Goal: Task Accomplishment & Management: Manage account settings

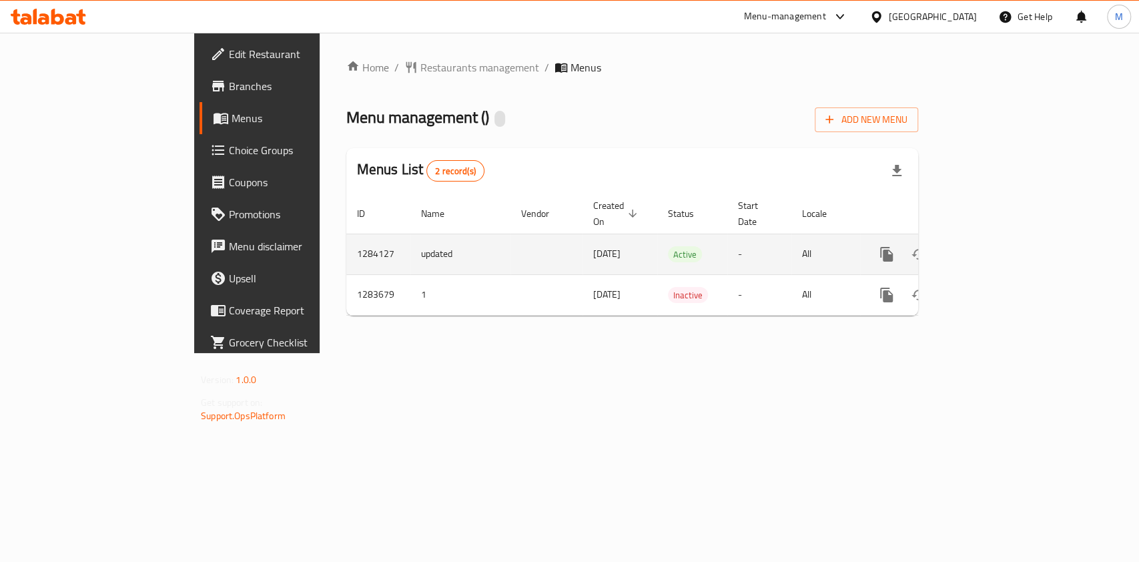
click at [991, 246] on icon "enhanced table" at bounding box center [983, 254] width 16 height 16
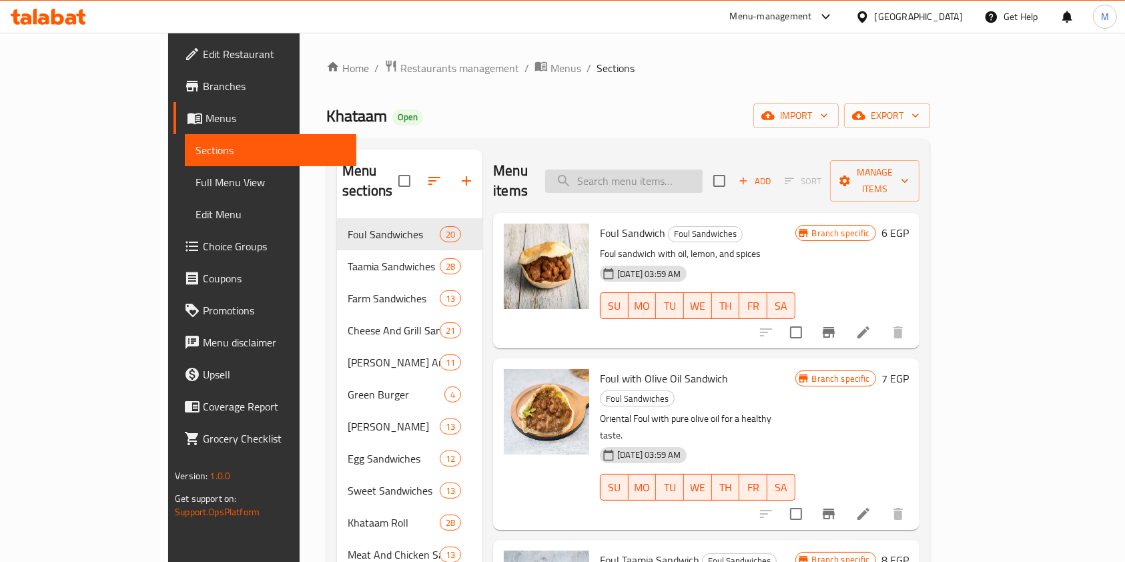
click at [700, 169] on input "search" at bounding box center [623, 180] width 157 height 23
click at [716, 150] on div "Menu items Add Sort Manage items" at bounding box center [706, 180] width 426 height 63
click at [702, 169] on input "search" at bounding box center [623, 180] width 157 height 23
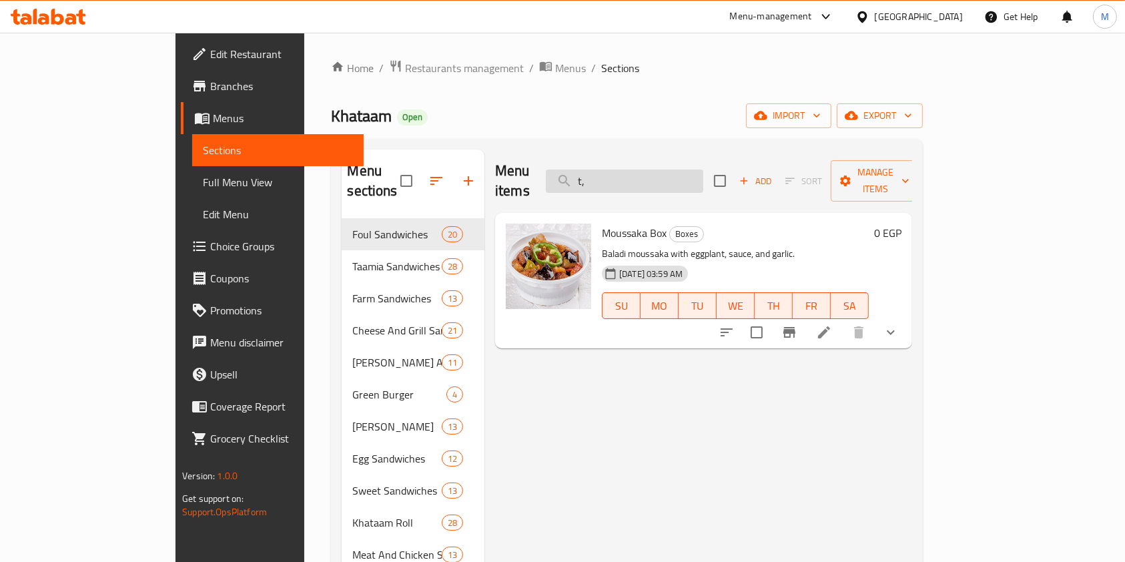
type input "t"
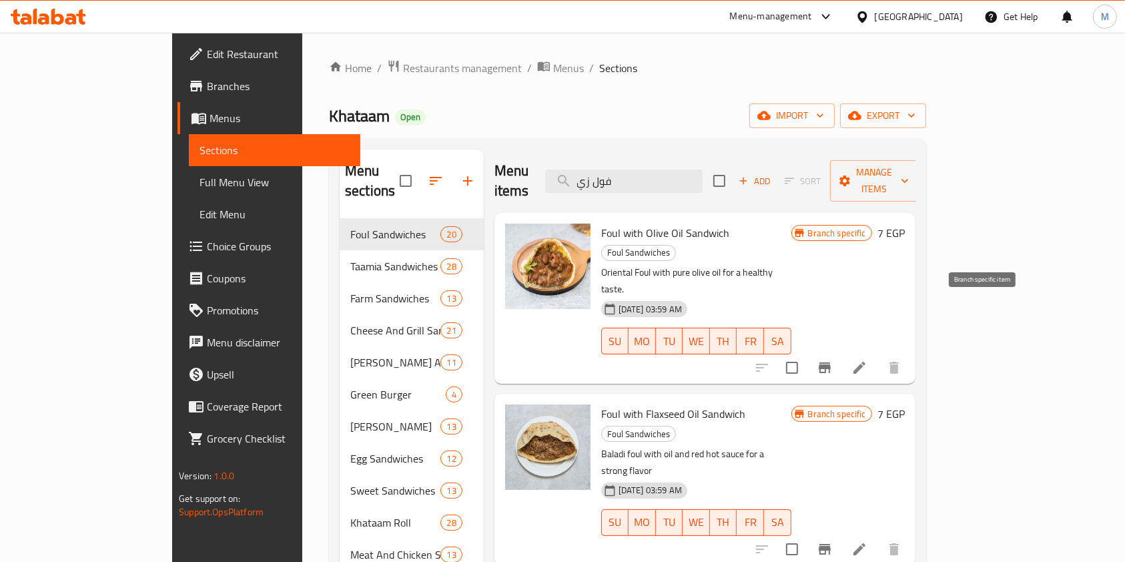
type input "فول زي"
click at [840, 352] on button "Branch-specific-item" at bounding box center [824, 368] width 32 height 32
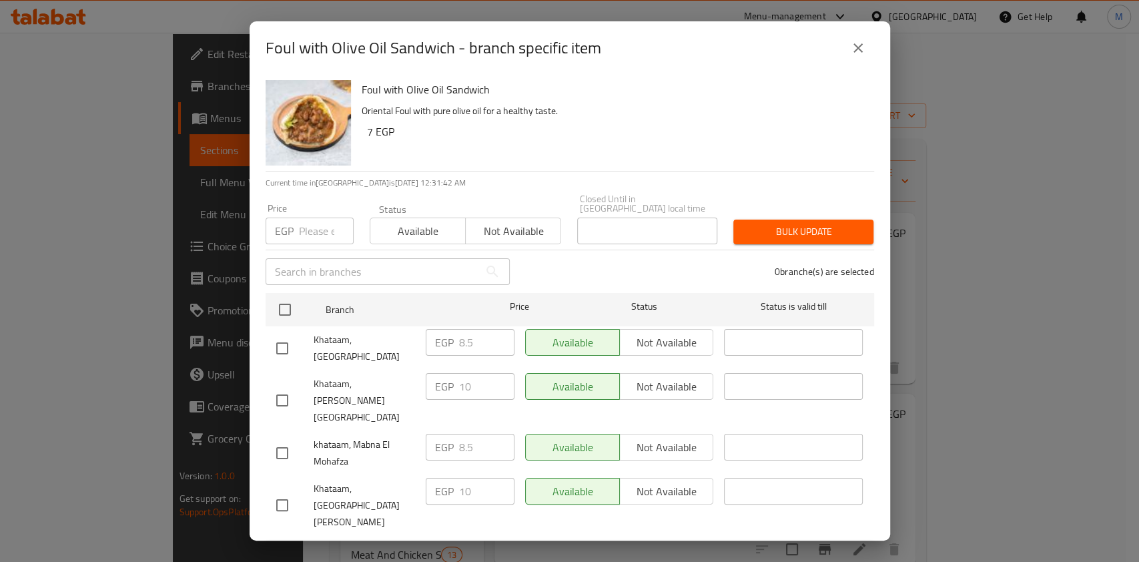
click at [277, 352] on input "checkbox" at bounding box center [282, 348] width 28 height 28
checkbox input "true"
drag, startPoint x: 472, startPoint y: 350, endPoint x: 458, endPoint y: 356, distance: 15.5
click at [459, 356] on input "8.5" at bounding box center [486, 342] width 55 height 27
type input "10"
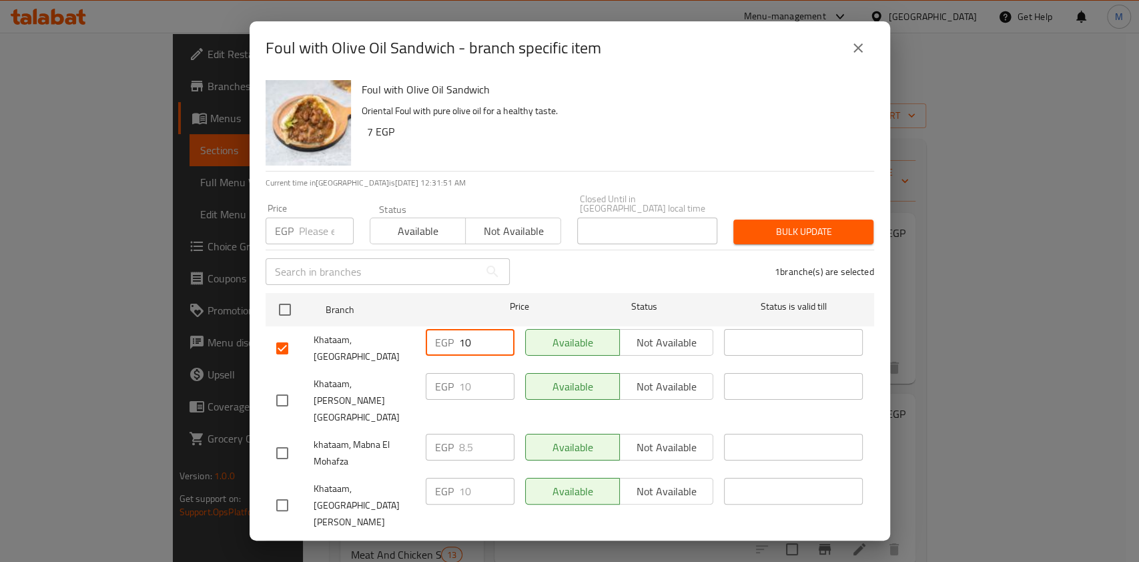
click at [279, 439] on input "checkbox" at bounding box center [282, 453] width 28 height 28
checkbox input "true"
drag, startPoint x: 471, startPoint y: 432, endPoint x: 456, endPoint y: 432, distance: 14.7
click at [456, 434] on div "EGP 8.5 ​" at bounding box center [470, 447] width 89 height 27
type input "10"
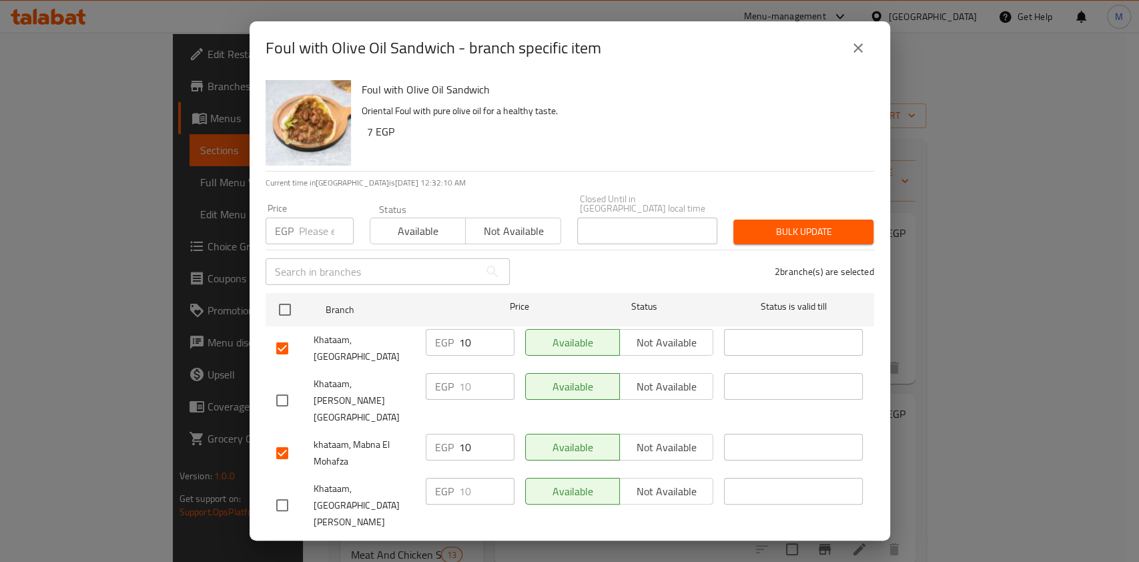
click at [755, 541] on button "Save" at bounding box center [569, 553] width 608 height 25
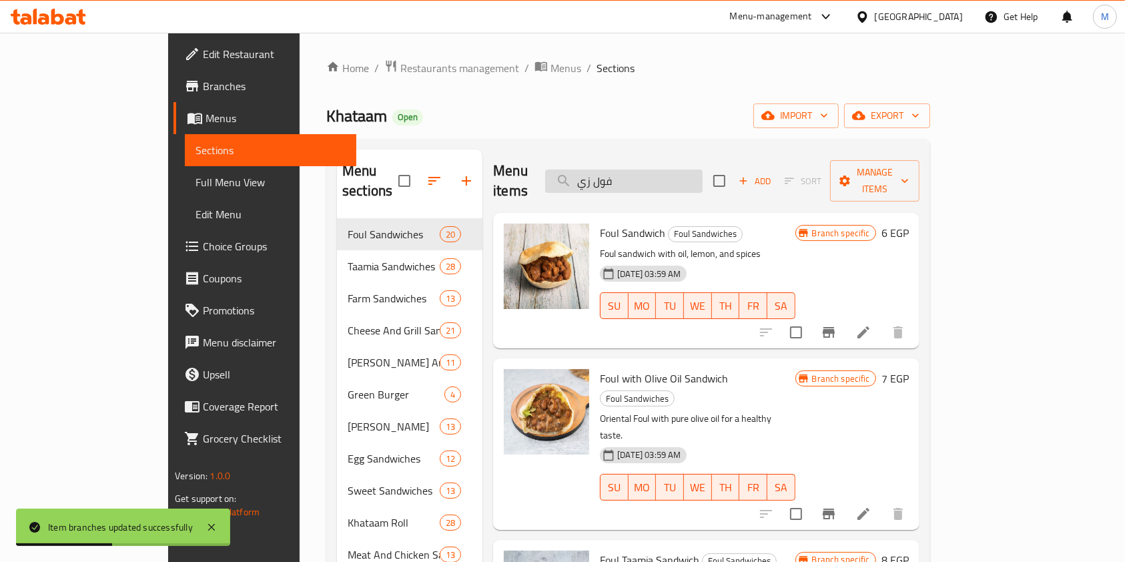
click at [686, 169] on input "فول زي" at bounding box center [623, 180] width 157 height 23
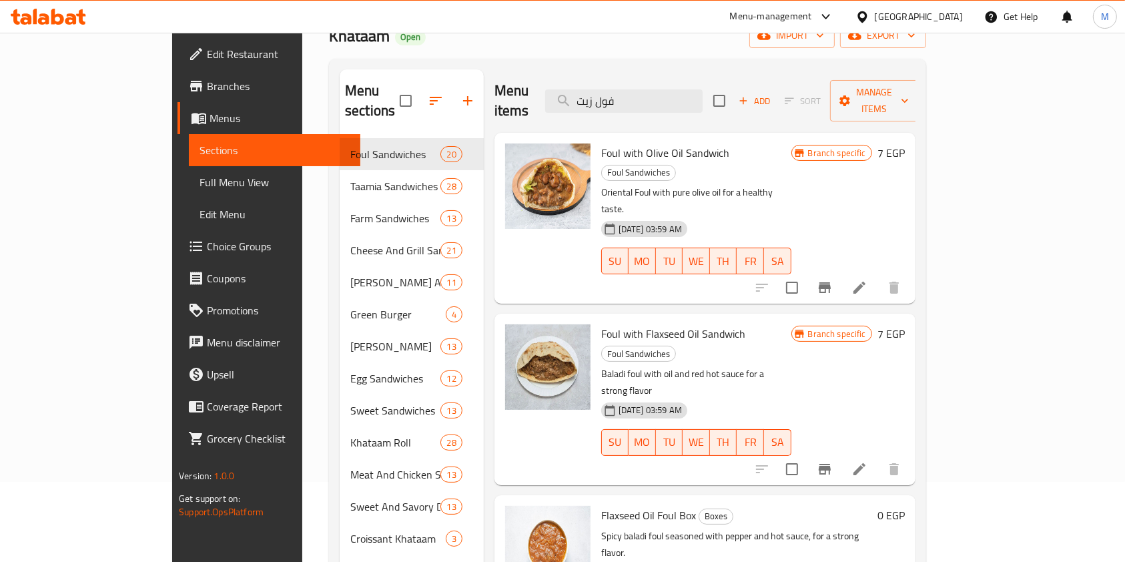
scroll to position [53, 0]
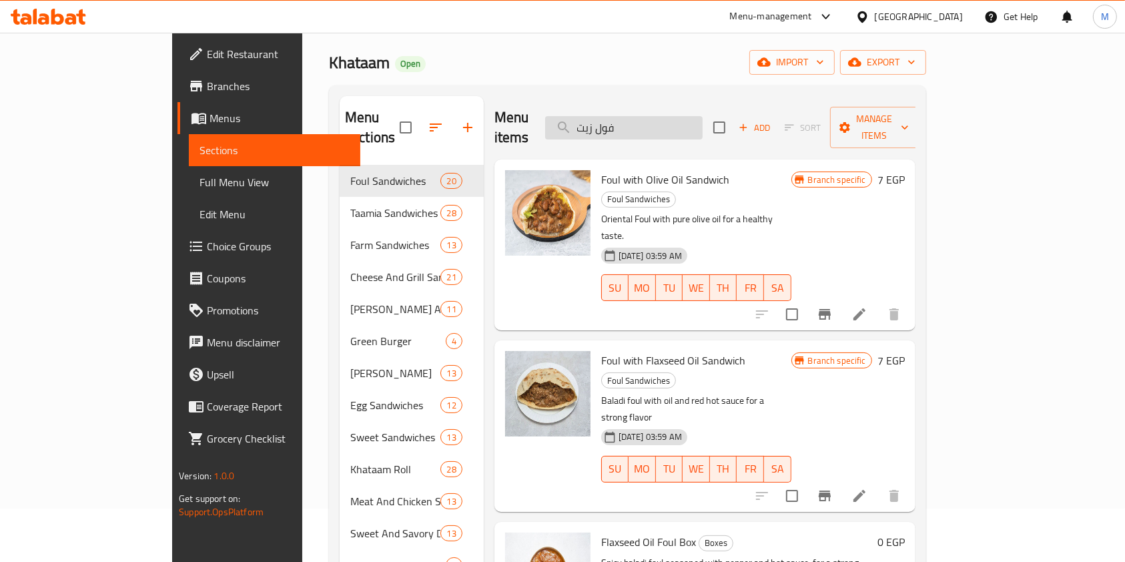
drag, startPoint x: 680, startPoint y: 127, endPoint x: 624, endPoint y: 123, distance: 56.2
click at [624, 123] on input "فول زيت" at bounding box center [623, 127] width 157 height 23
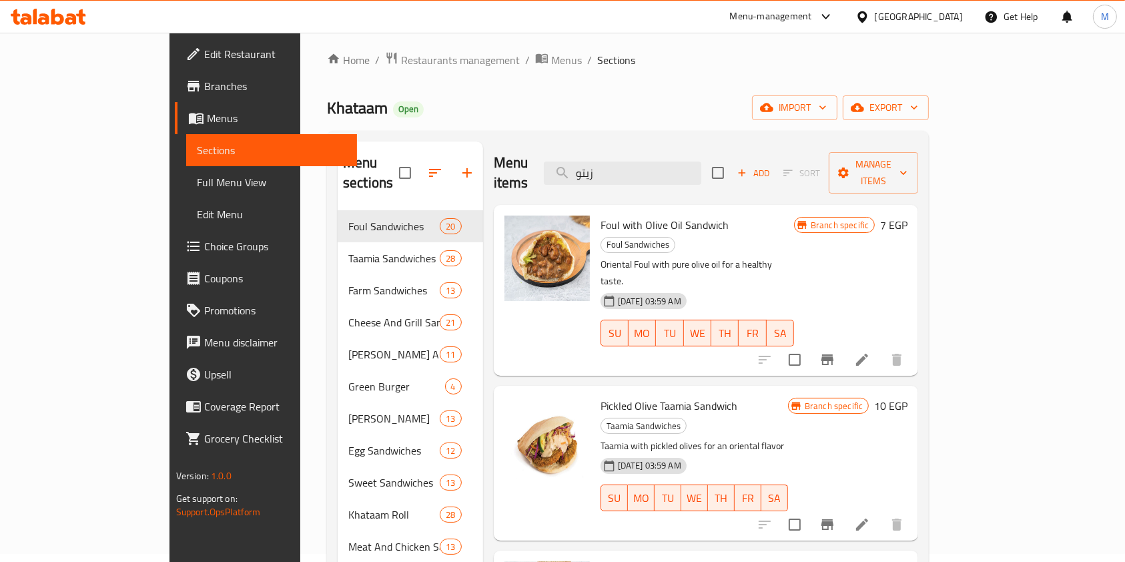
scroll to position [0, 0]
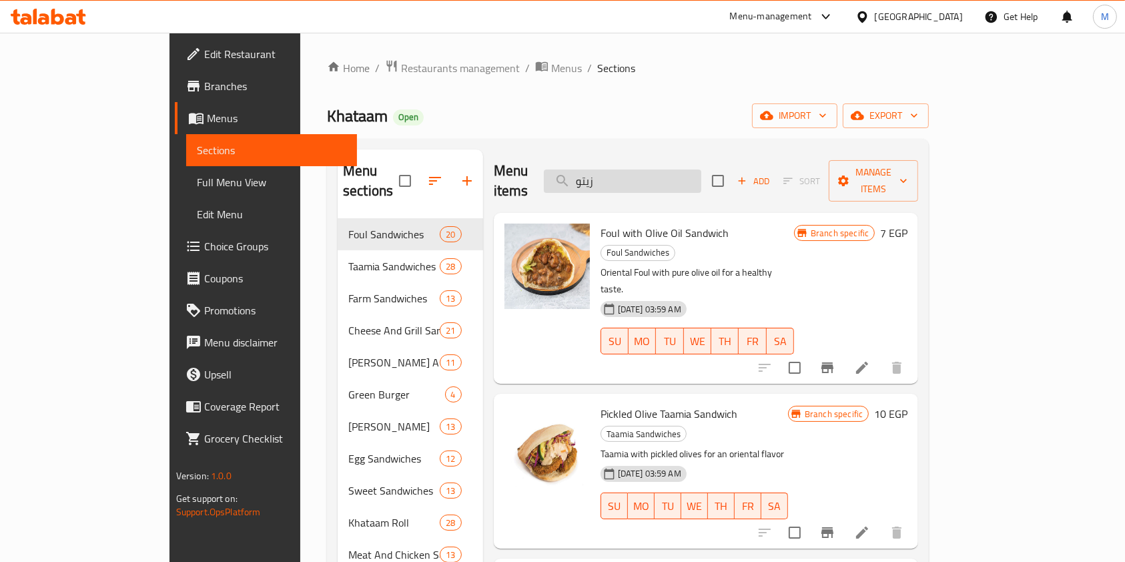
click at [681, 179] on input "زيتو" at bounding box center [622, 180] width 157 height 23
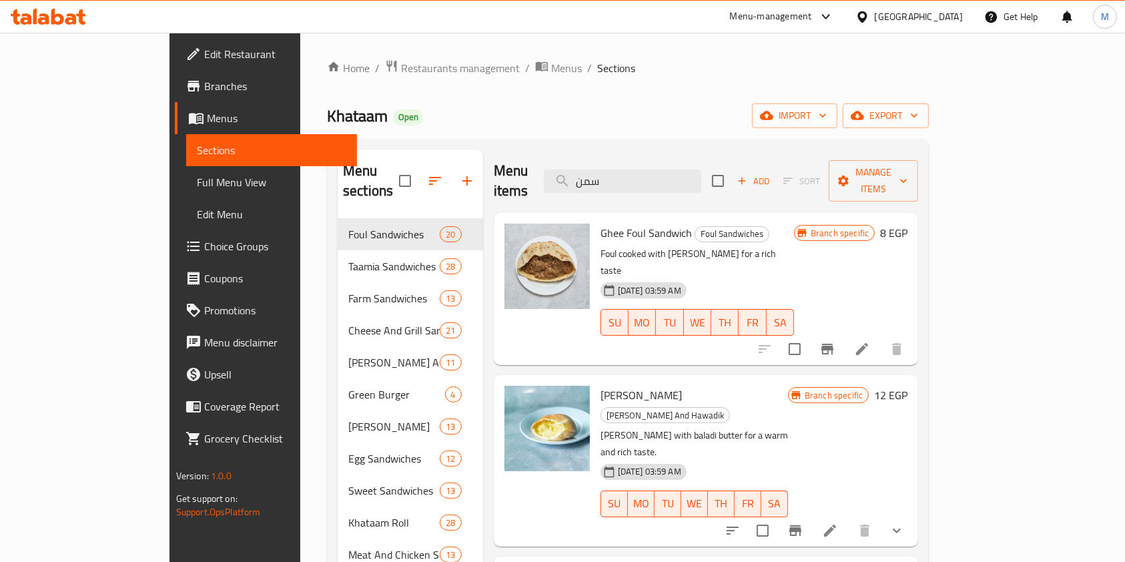
type input "سمن"
click at [880, 337] on li at bounding box center [861, 349] width 37 height 24
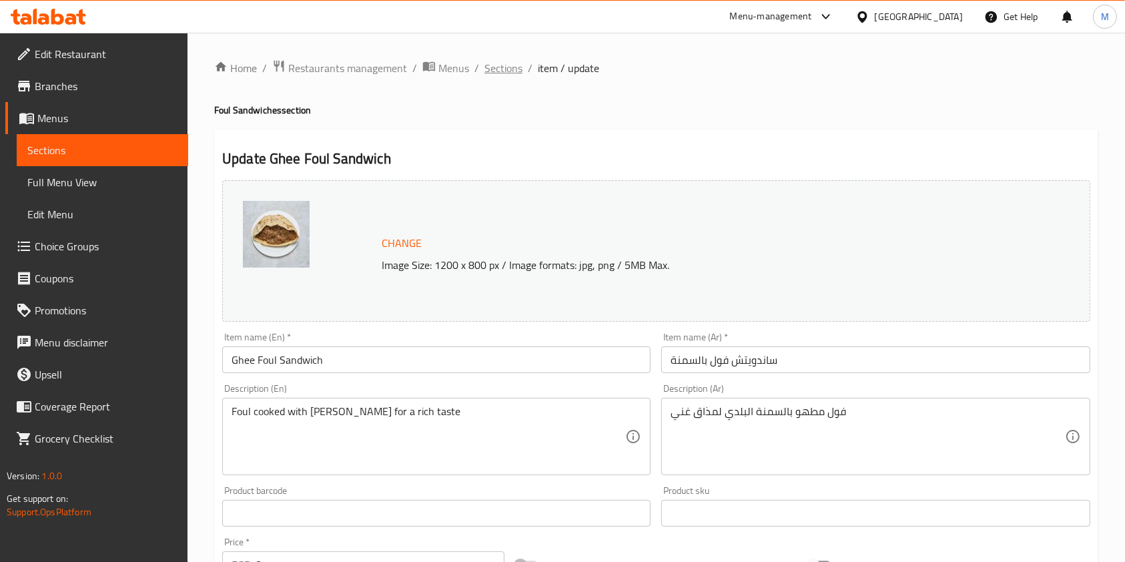
click at [514, 68] on span "Sections" at bounding box center [503, 68] width 38 height 16
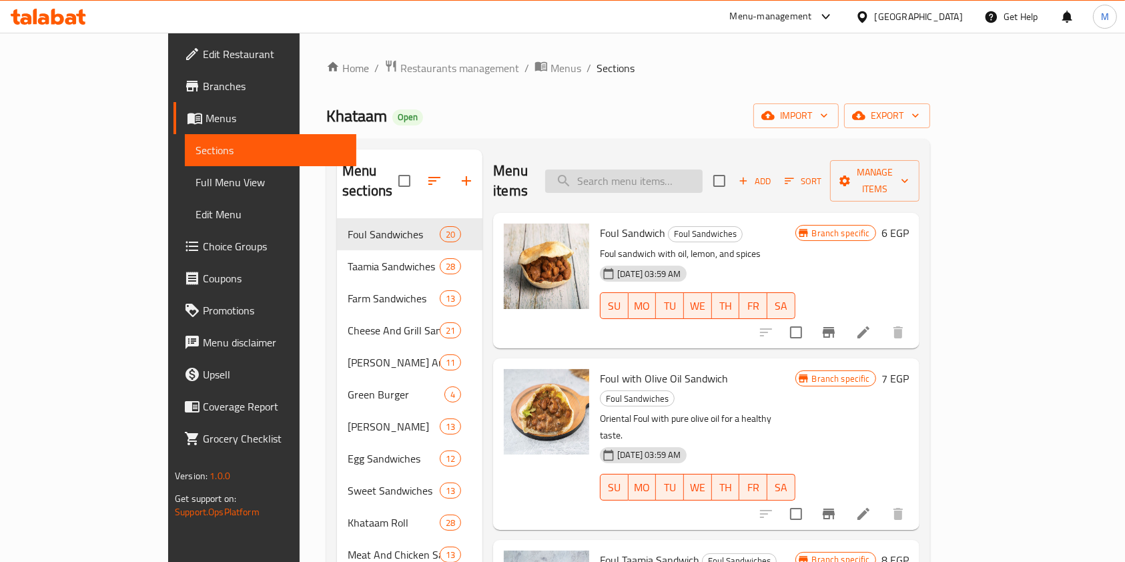
click at [702, 175] on input "search" at bounding box center [623, 180] width 157 height 23
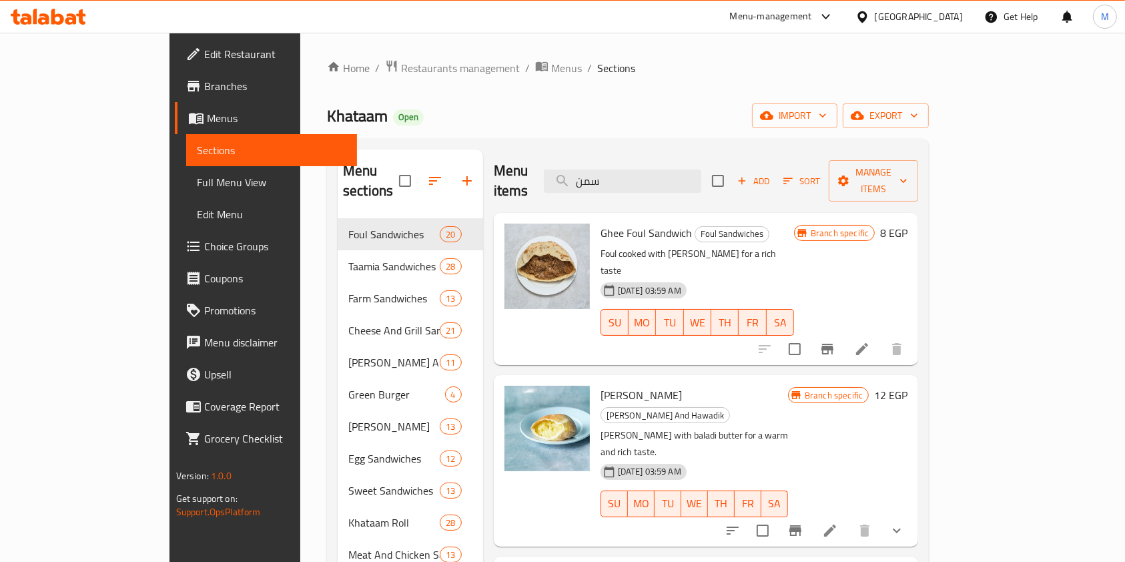
type input "سمن"
click at [880, 337] on li at bounding box center [861, 349] width 37 height 24
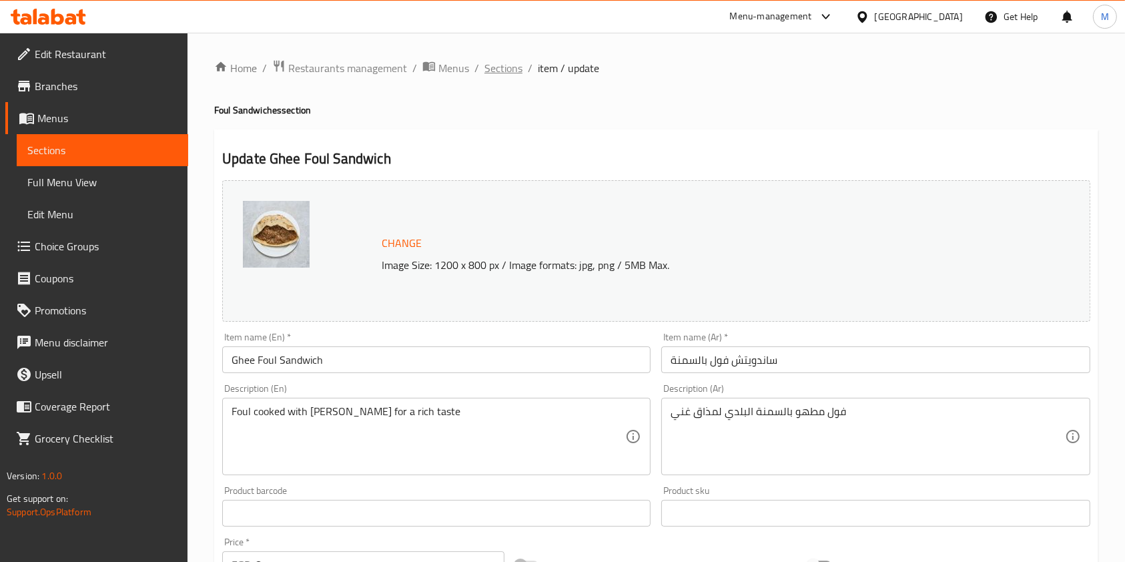
click at [509, 70] on span "Sections" at bounding box center [503, 68] width 38 height 16
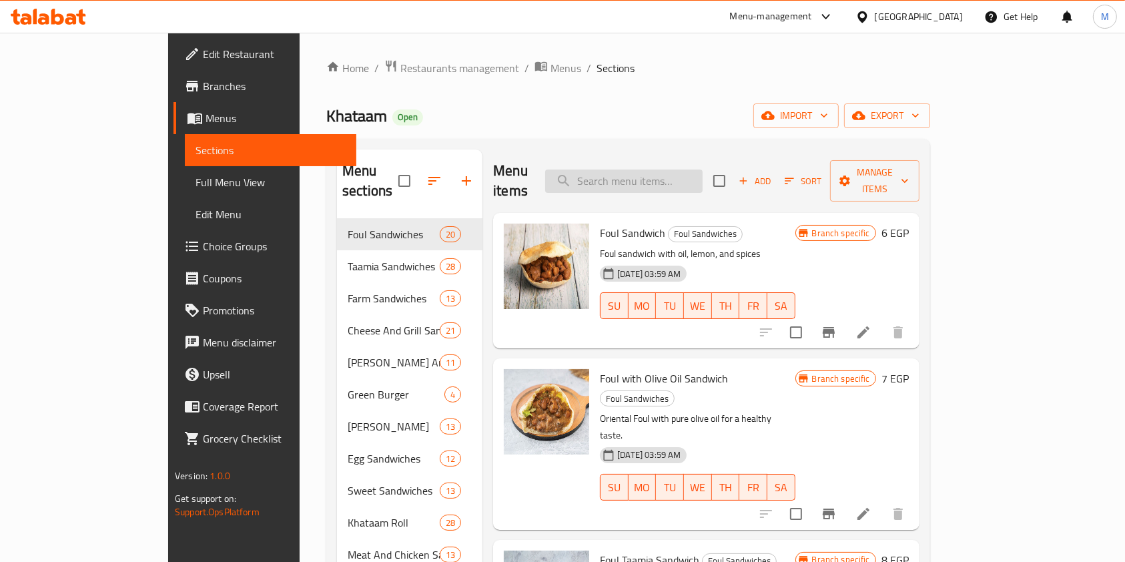
click at [702, 169] on input "search" at bounding box center [623, 180] width 157 height 23
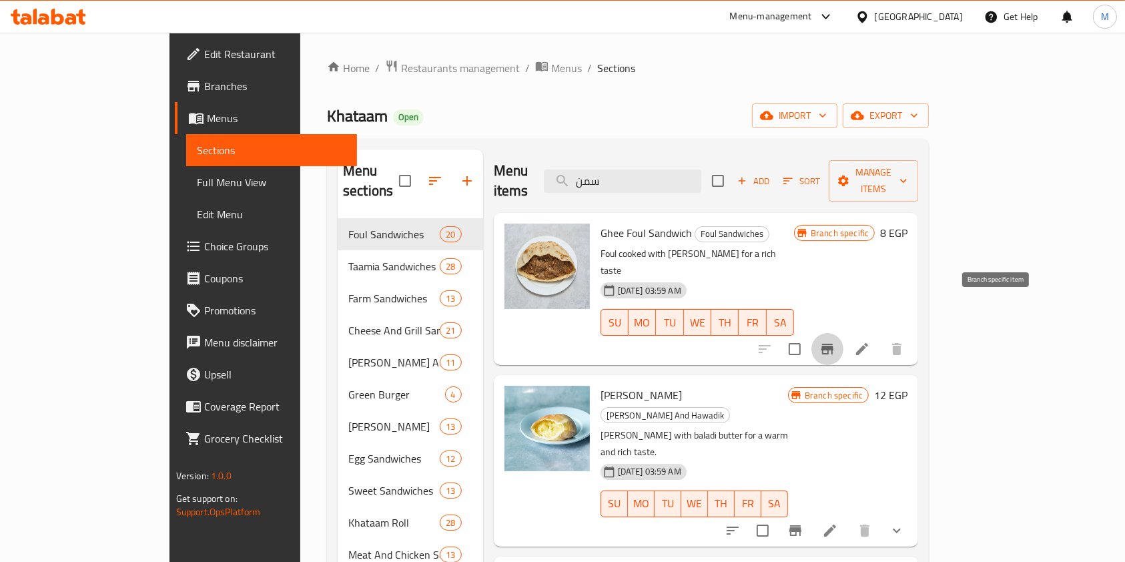
click at [835, 341] on icon "Branch-specific-item" at bounding box center [827, 349] width 16 height 16
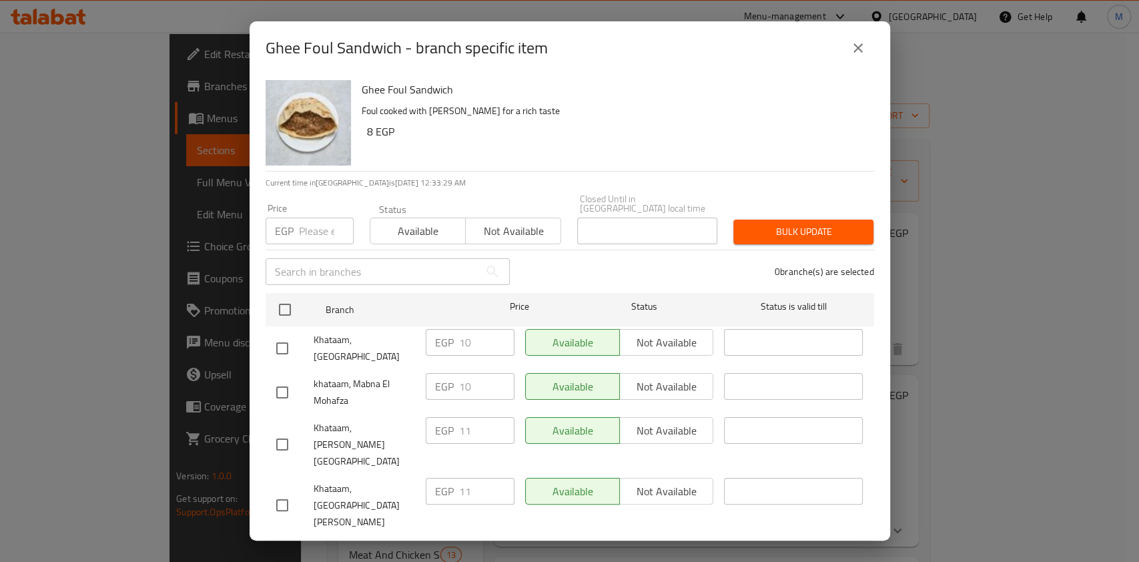
click at [854, 56] on icon "close" at bounding box center [858, 48] width 16 height 16
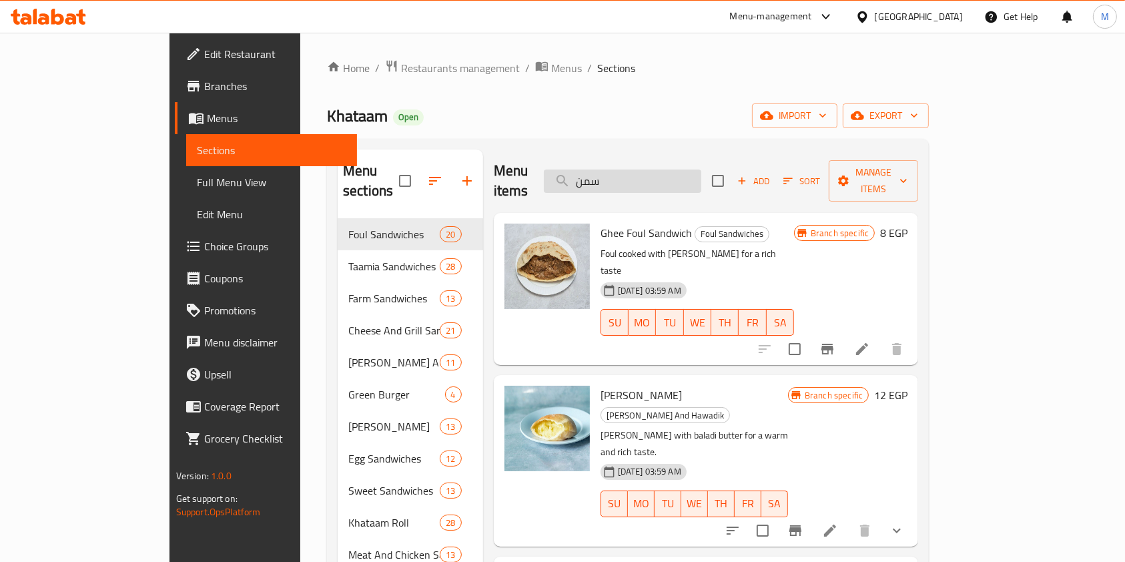
click at [692, 171] on input "سمن" at bounding box center [622, 180] width 157 height 23
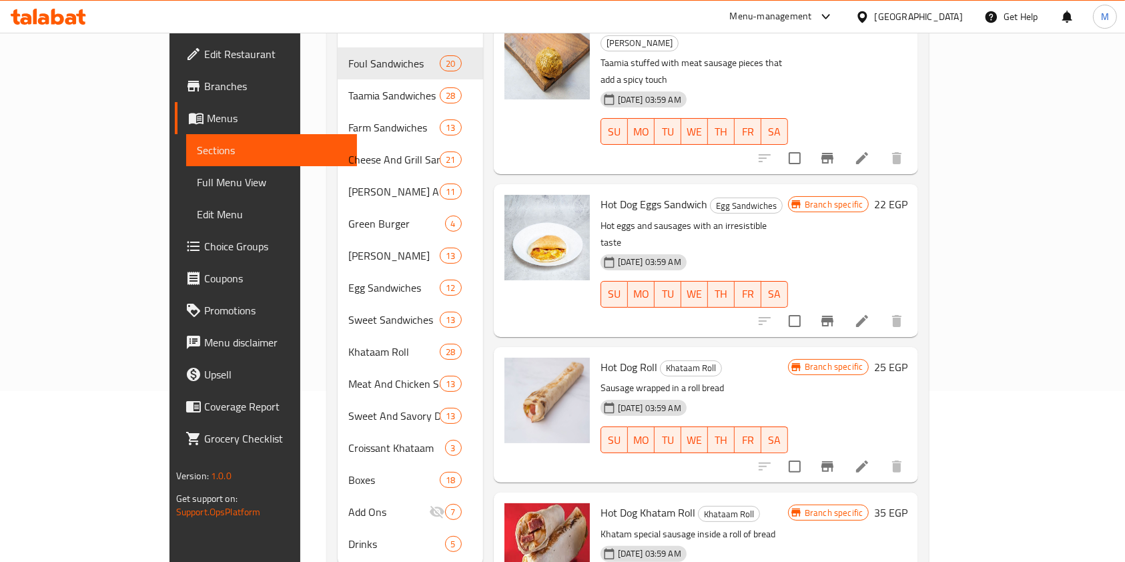
scroll to position [169, 0]
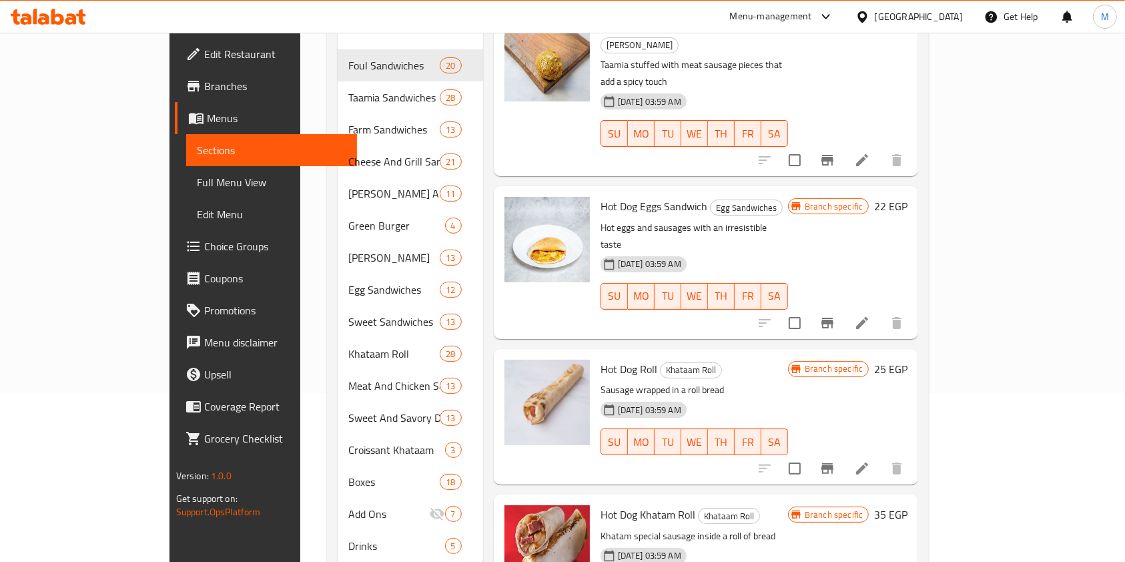
type input "سوسي"
drag, startPoint x: 1073, startPoint y: 360, endPoint x: 1072, endPoint y: 370, distance: 10.7
click at [918, 494] on div "Hot Dog Khatam Roll Khataam Roll Khatam special sausage inside a roll of bread …" at bounding box center [706, 561] width 425 height 135
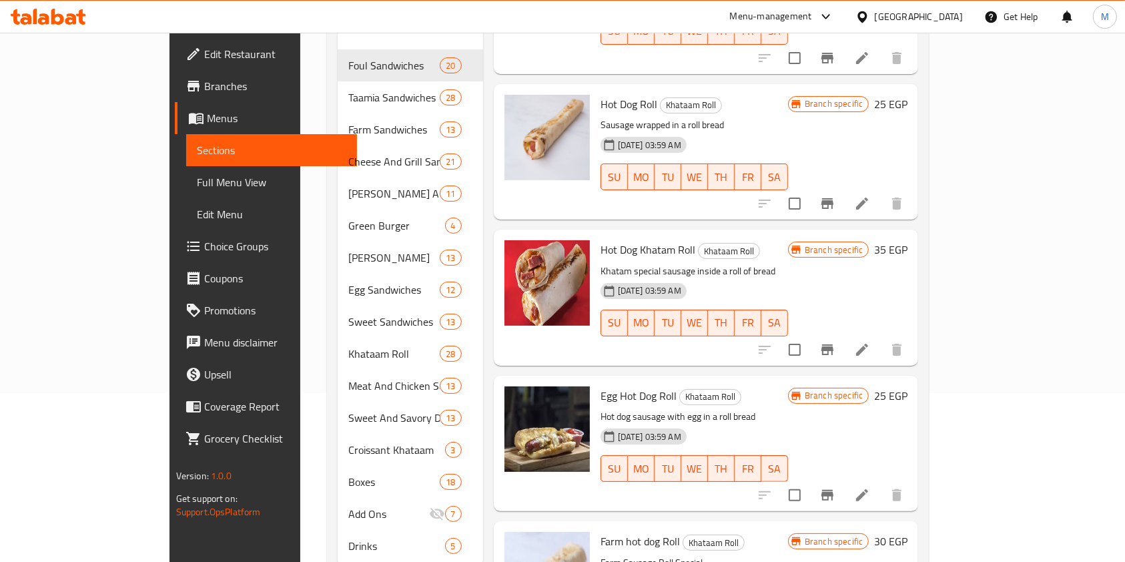
scroll to position [960, 0]
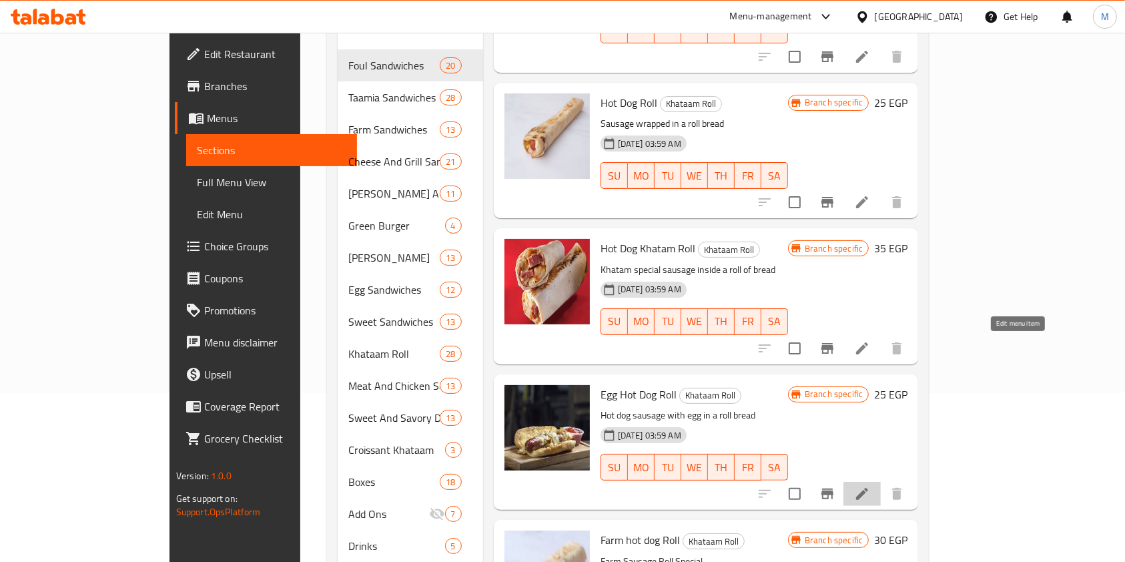
click at [870, 486] on icon at bounding box center [862, 494] width 16 height 16
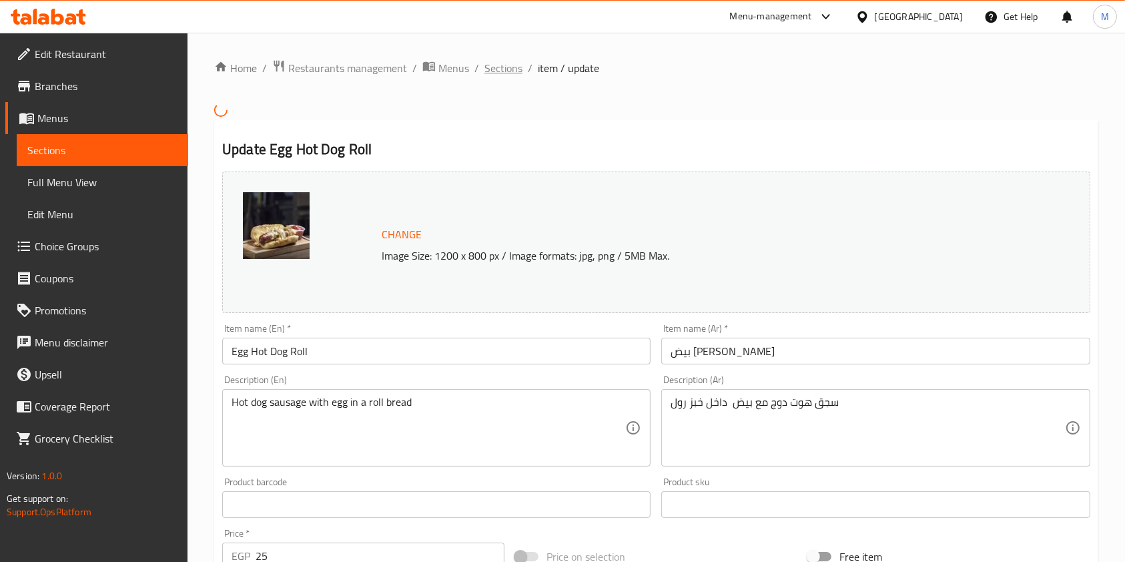
click at [520, 61] on span "Sections" at bounding box center [503, 68] width 38 height 16
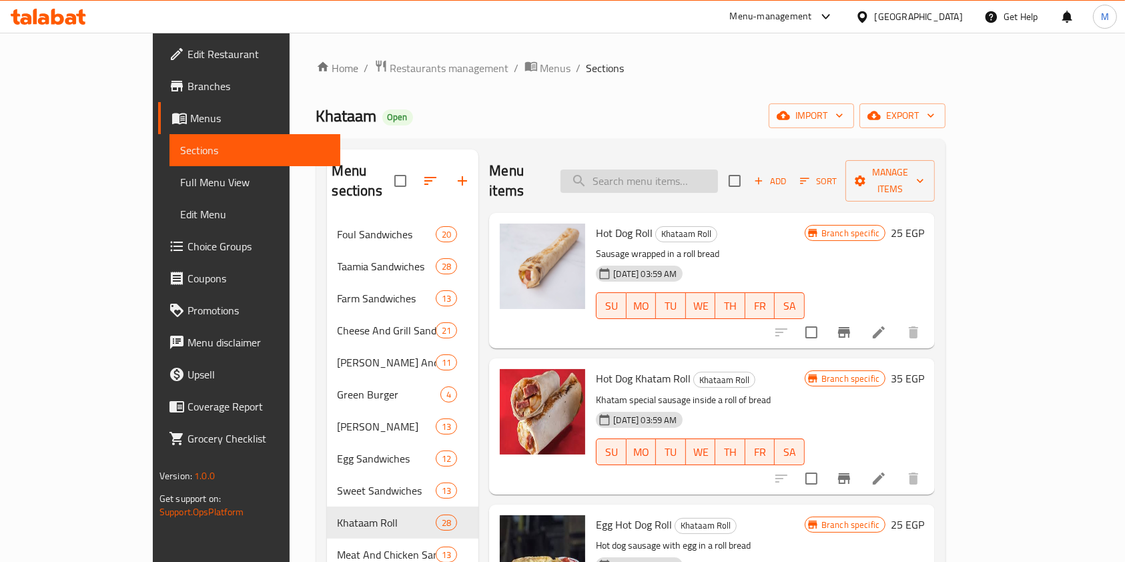
click at [674, 169] on input "search" at bounding box center [638, 180] width 157 height 23
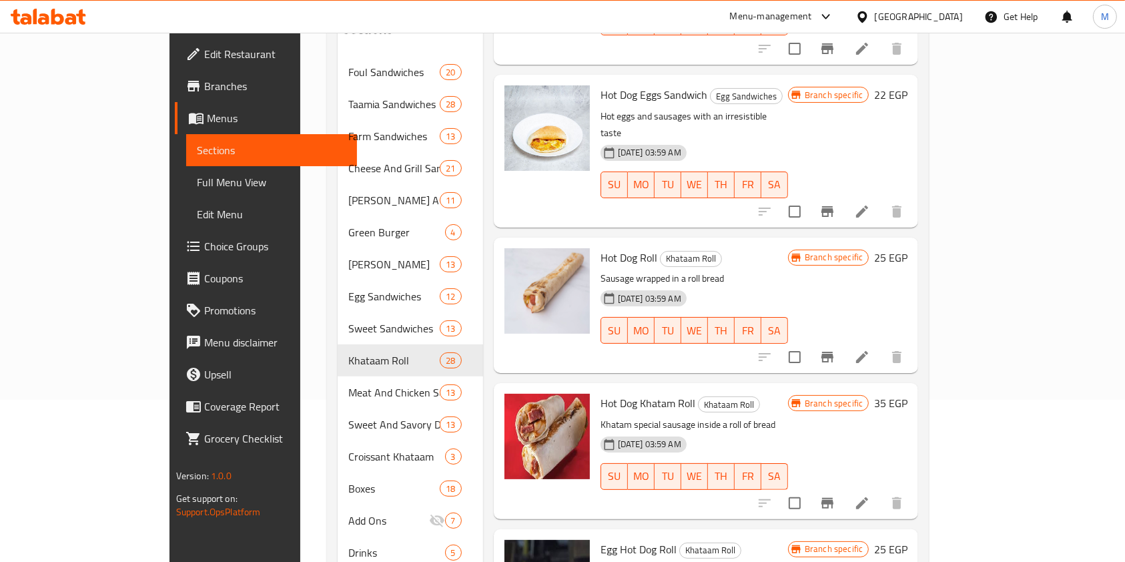
scroll to position [163, 0]
type input "سوس"
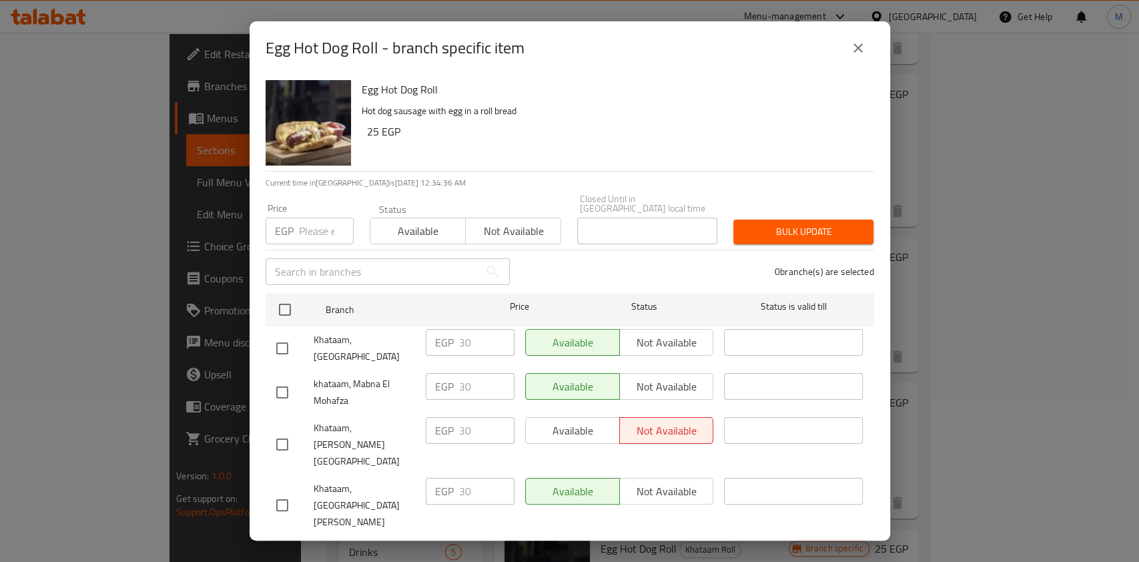
click at [287, 359] on input "checkbox" at bounding box center [282, 348] width 28 height 28
checkbox input "true"
click at [297, 401] on div at bounding box center [294, 392] width 37 height 28
click at [279, 399] on input "checkbox" at bounding box center [282, 392] width 28 height 28
checkbox input "true"
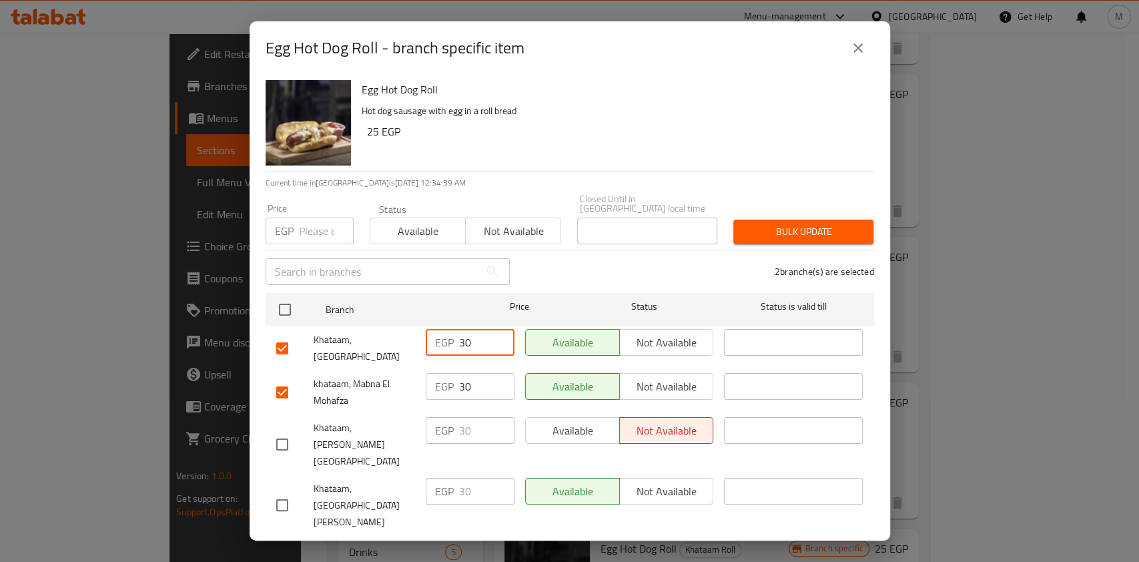
click at [462, 356] on input "30" at bounding box center [486, 342] width 55 height 27
type input "36"
drag, startPoint x: 466, startPoint y: 393, endPoint x: 474, endPoint y: 397, distance: 9.6
click at [474, 397] on input "30" at bounding box center [486, 386] width 55 height 27
type input "36"
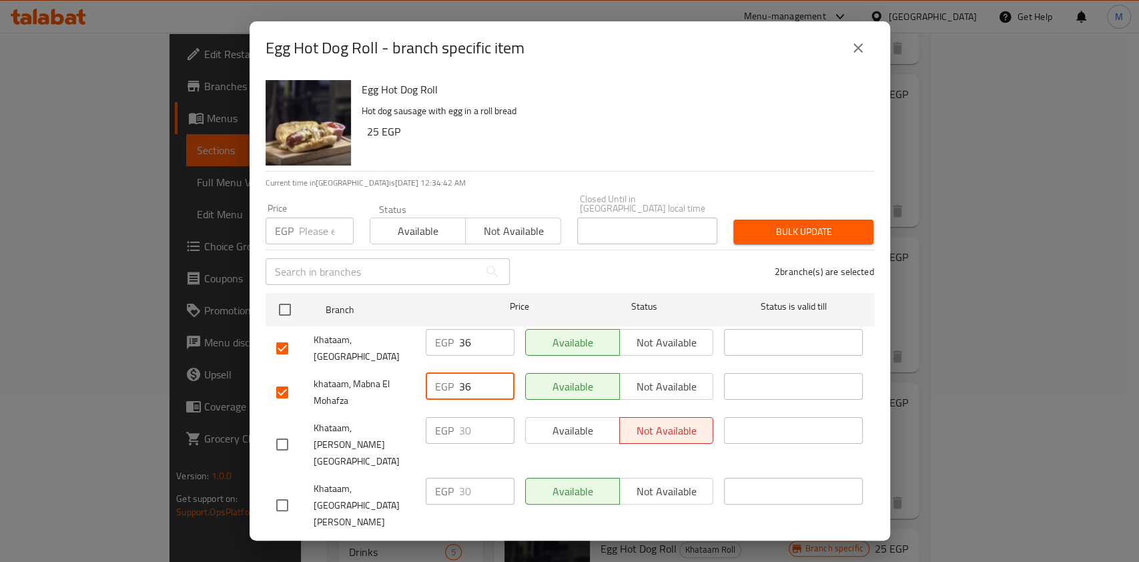
click at [566, 545] on span "Save" at bounding box center [569, 553] width 587 height 17
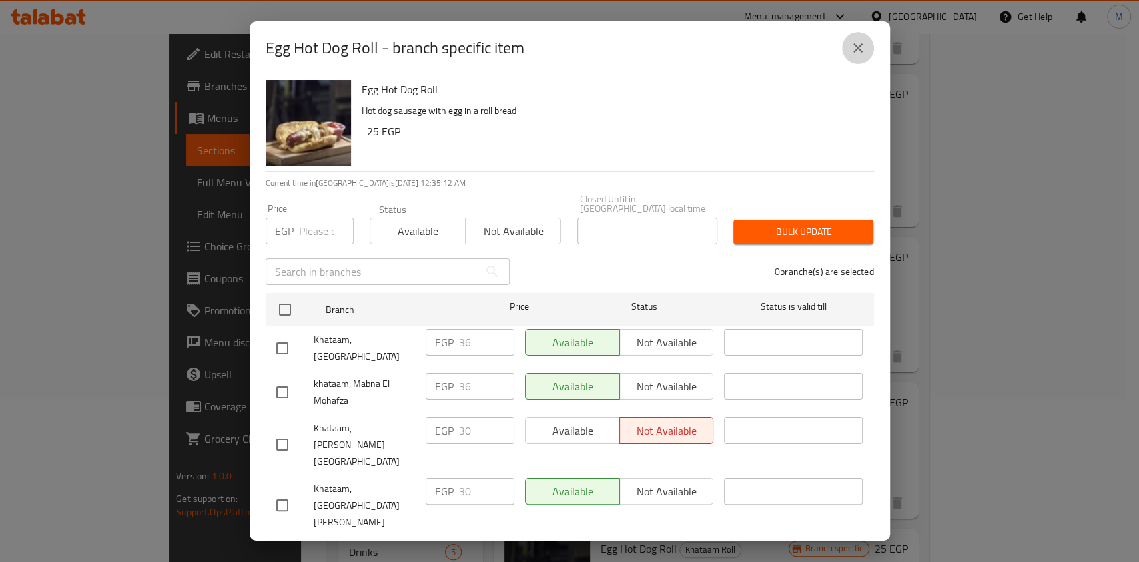
click at [850, 56] on icon "close" at bounding box center [858, 48] width 16 height 16
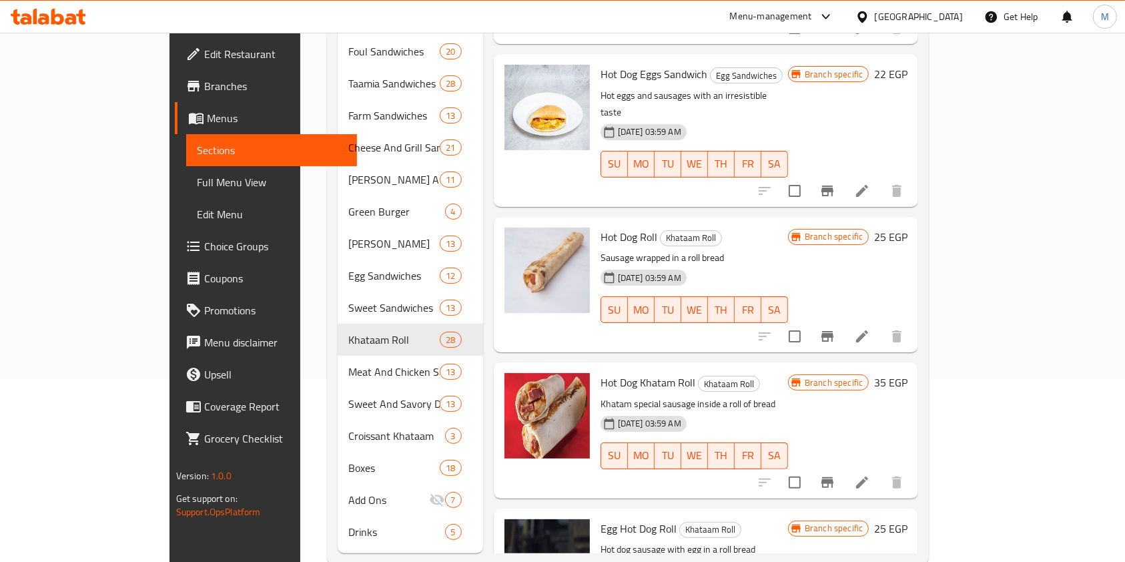
scroll to position [191, 0]
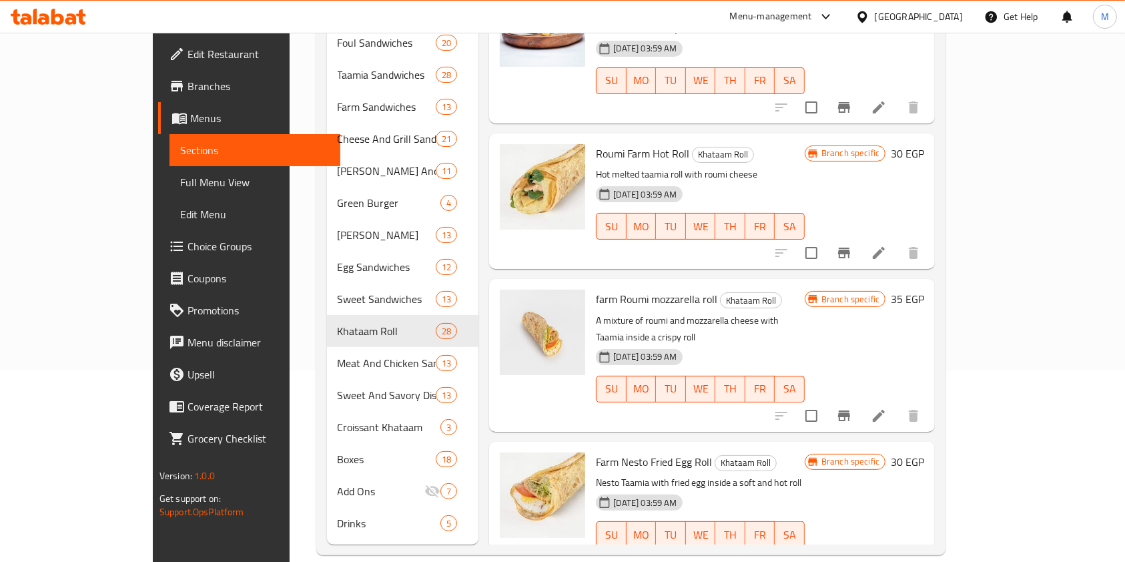
click at [69, 17] on icon at bounding box center [70, 18] width 11 height 11
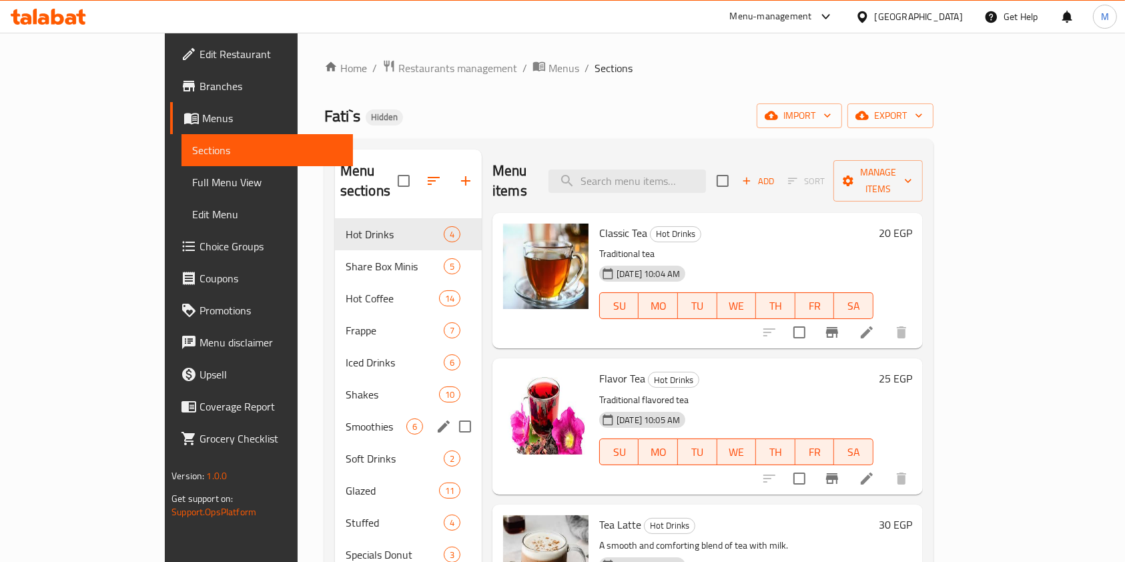
click at [335, 410] on div "Smoothies 6" at bounding box center [408, 426] width 147 height 32
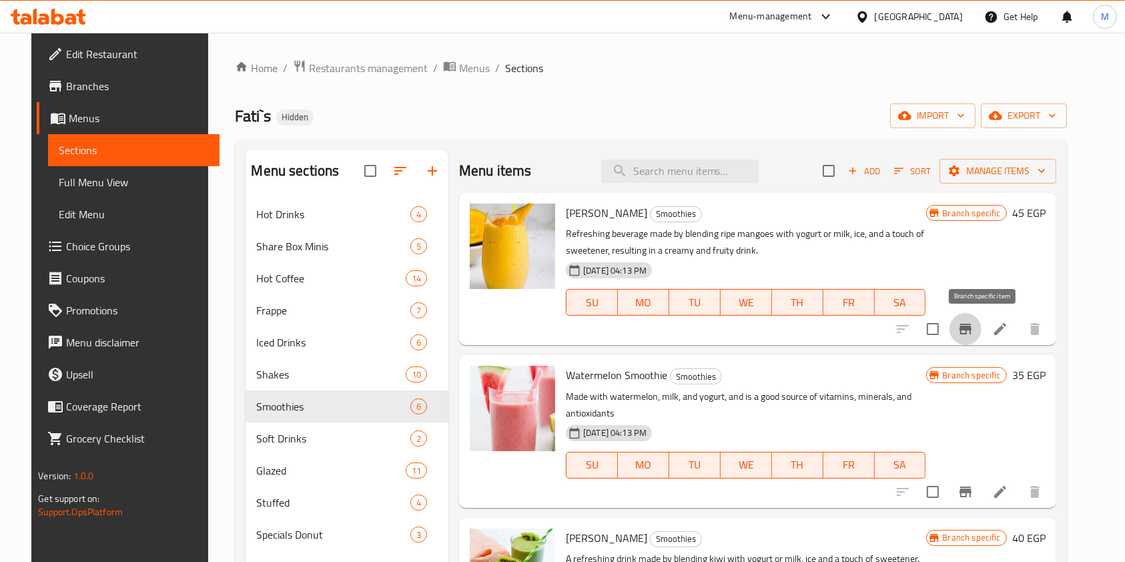
click at [973, 323] on icon "Branch-specific-item" at bounding box center [965, 329] width 16 height 16
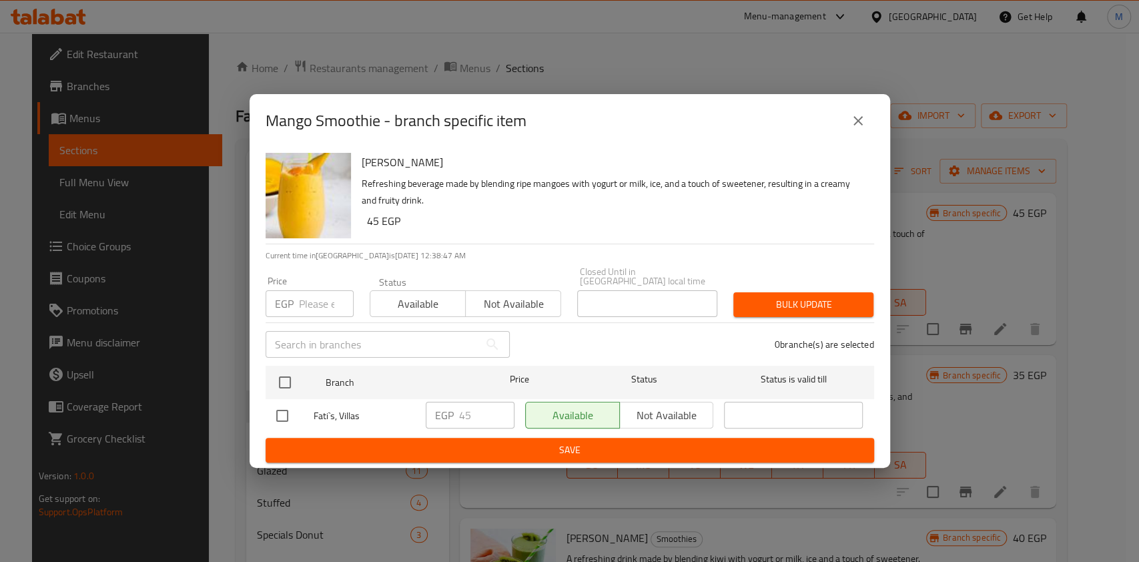
click at [856, 129] on icon "close" at bounding box center [858, 121] width 16 height 16
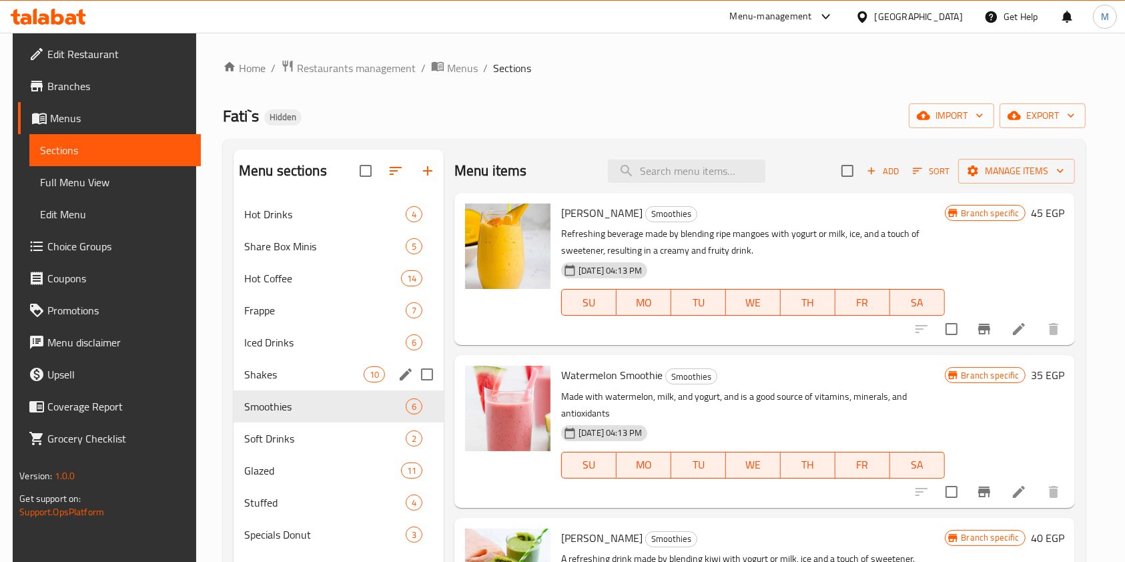
click at [254, 382] on div "Shakes 10" at bounding box center [338, 374] width 210 height 32
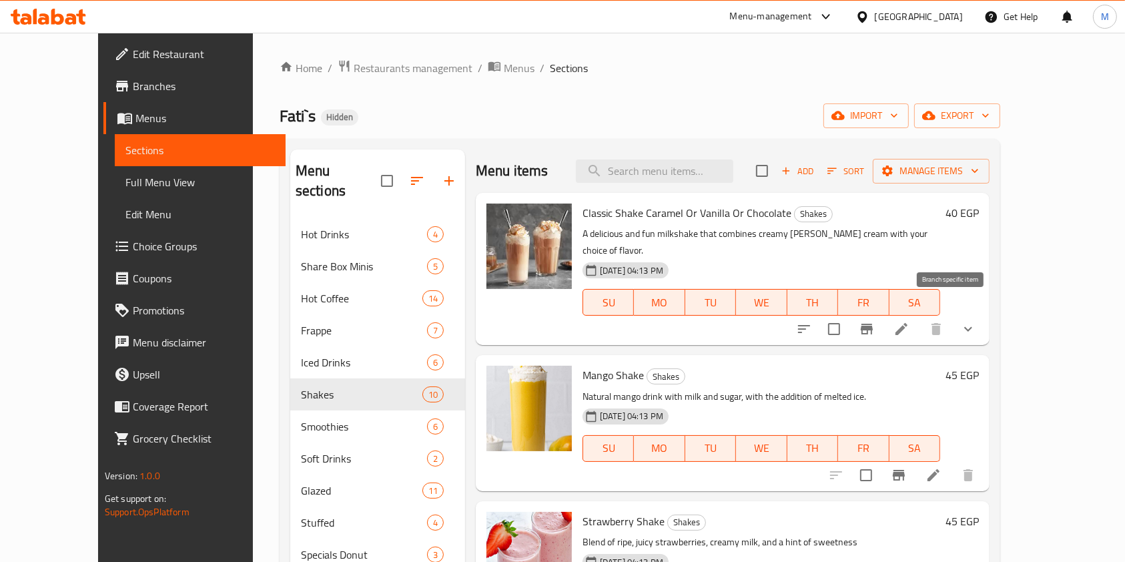
click at [882, 313] on button "Branch-specific-item" at bounding box center [866, 329] width 32 height 32
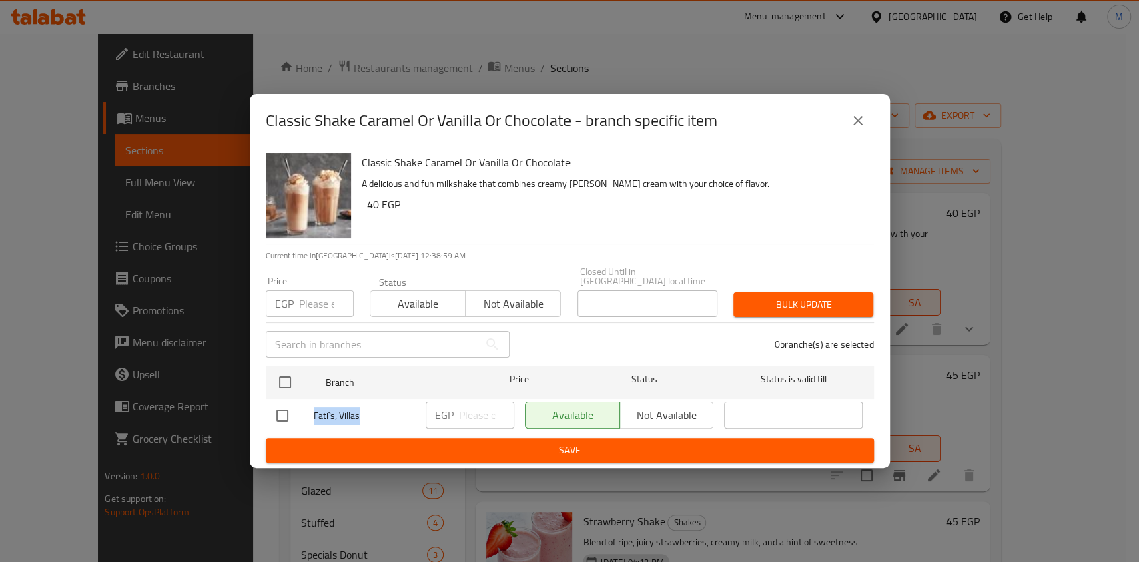
drag, startPoint x: 310, startPoint y: 414, endPoint x: 358, endPoint y: 412, distance: 47.4
click at [358, 412] on div "Fati`s, Villas" at bounding box center [345, 415] width 149 height 39
copy span "Fati`s, Villas"
click at [215, 154] on div "Classic Shake Caramel Or Vanilla Or Chocolate - branch specific item Classic Sh…" at bounding box center [569, 281] width 1139 height 562
click at [851, 129] on icon "close" at bounding box center [858, 121] width 16 height 16
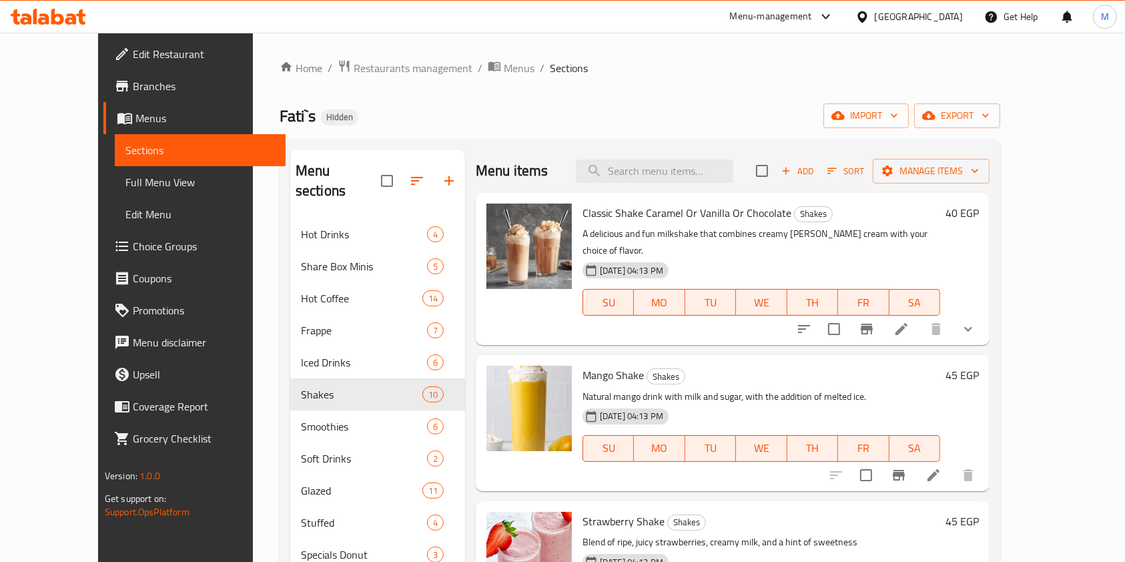
click at [61, 17] on icon at bounding box center [57, 17] width 13 height 16
